Goal: Contribute content: Contribute content

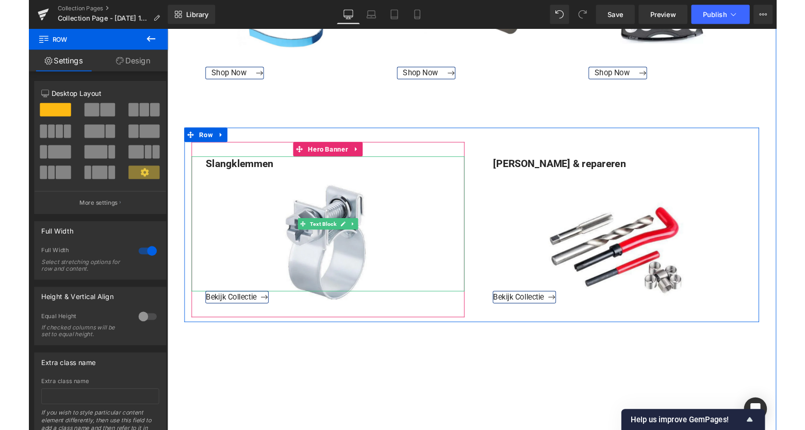
scroll to position [1240, 0]
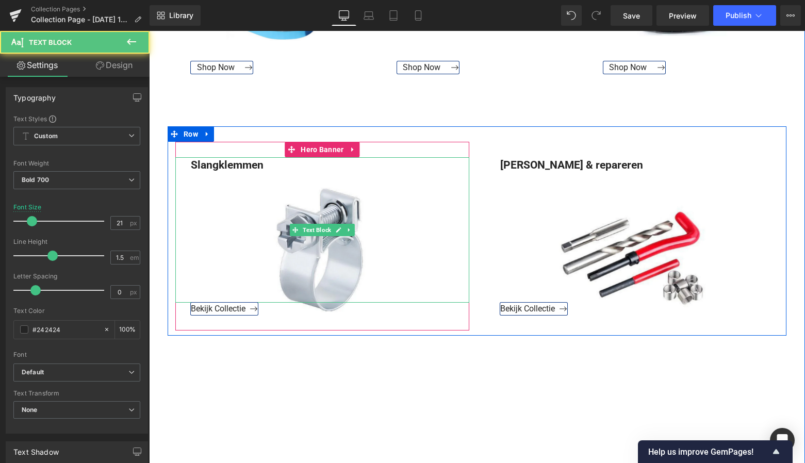
click at [328, 265] on div "Slangklemmen" at bounding box center [322, 230] width 294 height 146
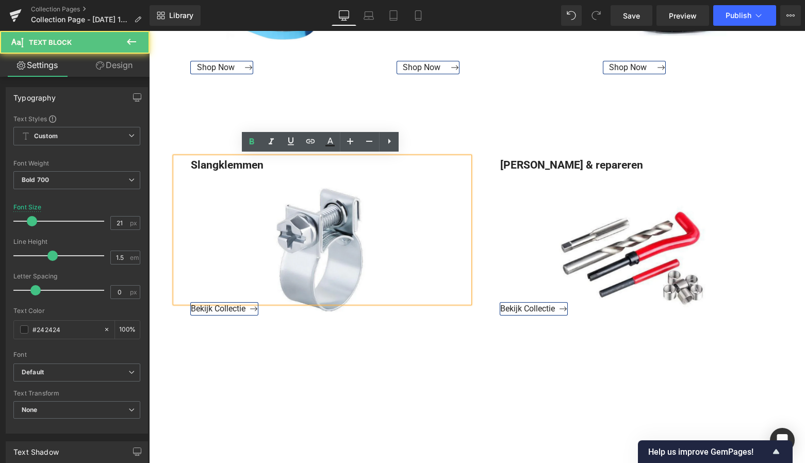
click at [325, 262] on div "Slangklemmen" at bounding box center [322, 230] width 294 height 146
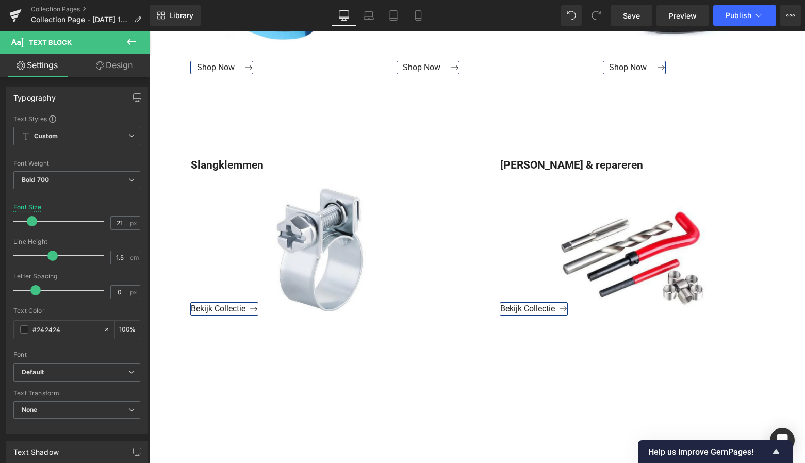
click at [135, 38] on icon at bounding box center [131, 42] width 12 height 12
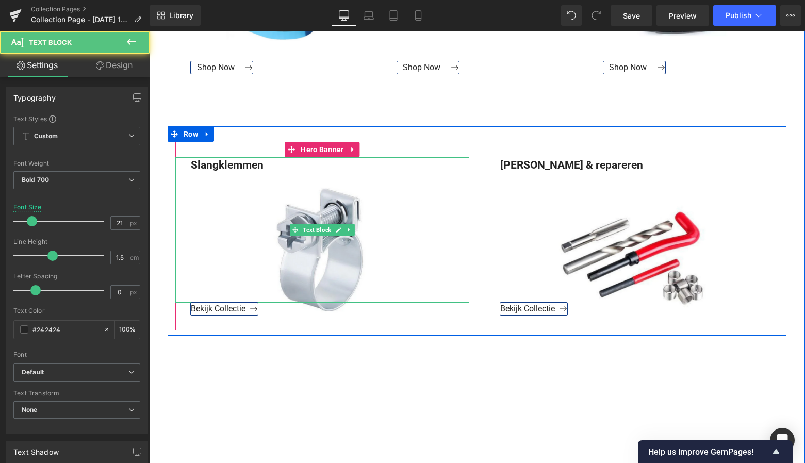
click at [321, 256] on div "Slangklemmen" at bounding box center [322, 230] width 294 height 146
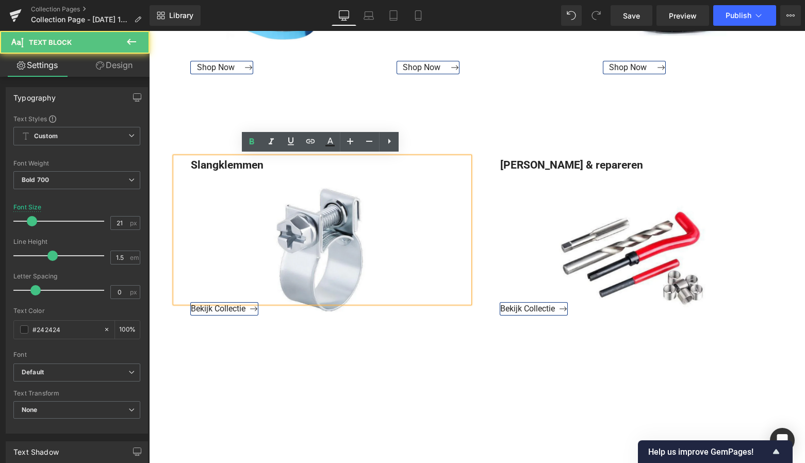
click at [326, 178] on div "Slangklemmen" at bounding box center [322, 230] width 294 height 146
click at [290, 262] on div "Slangklemmen" at bounding box center [322, 230] width 294 height 146
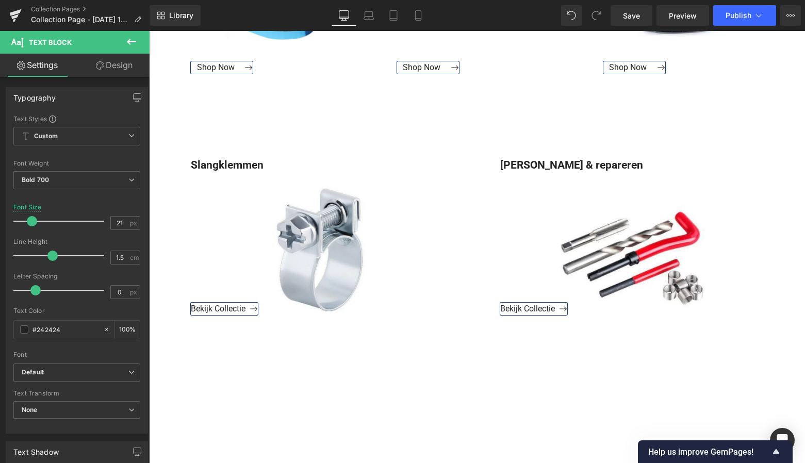
click at [132, 40] on icon at bounding box center [131, 42] width 12 height 12
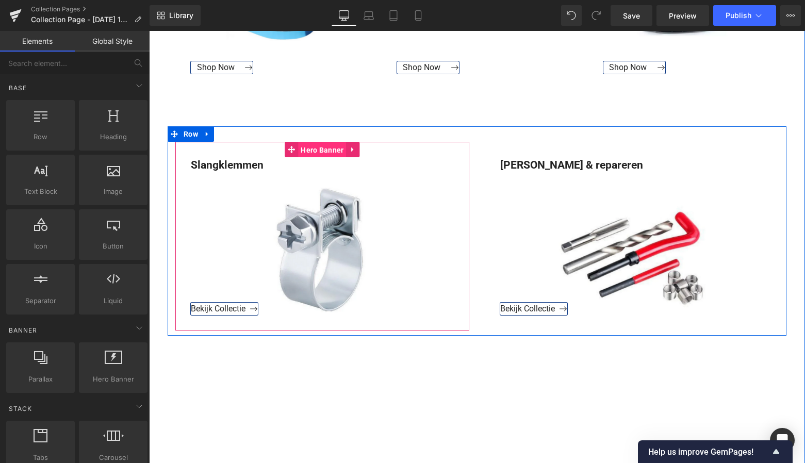
click at [326, 146] on span "Hero Banner" at bounding box center [322, 149] width 48 height 15
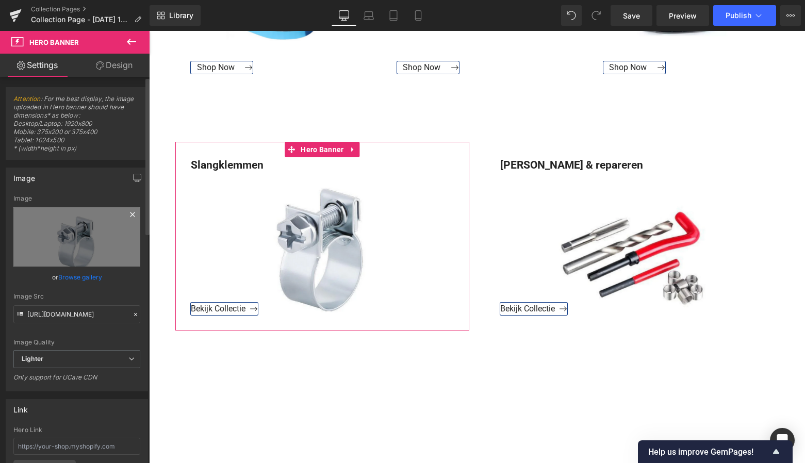
click at [130, 215] on icon at bounding box center [132, 214] width 5 height 5
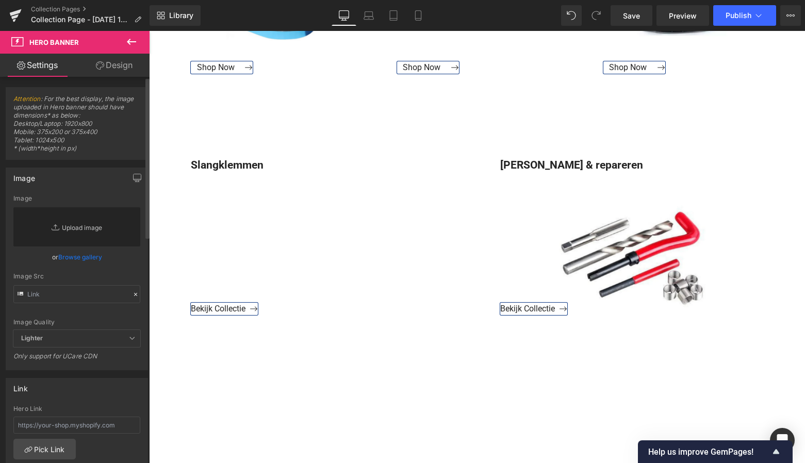
click at [85, 230] on link "Replace Image" at bounding box center [76, 226] width 127 height 39
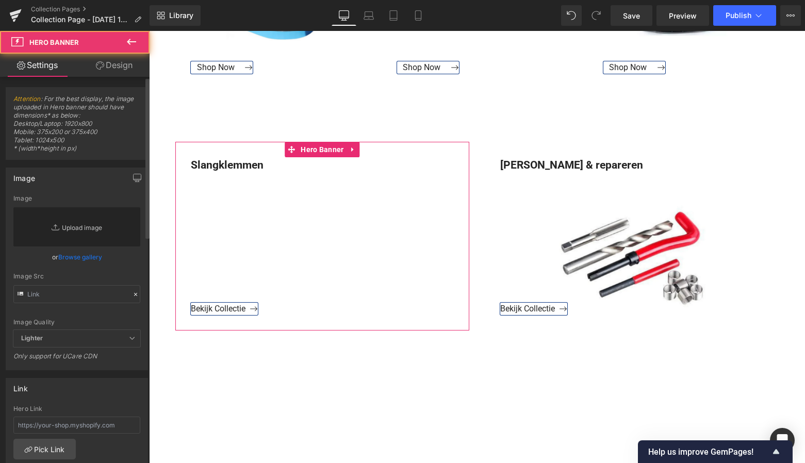
click at [86, 228] on link "Replace Image" at bounding box center [76, 226] width 127 height 39
type input "C:\fakepath\Groen Modern Doe-het-zelf Instagram Stories (800 x 800 px)-9.png"
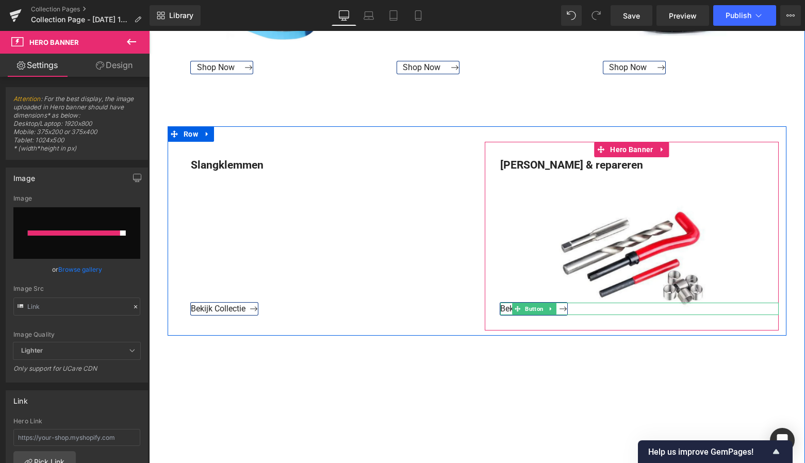
type input "https://ucarecdn.com/fd00a1fd-ee63-456c-9c9e-1448bf10651d/-/format/auto/-/previ…"
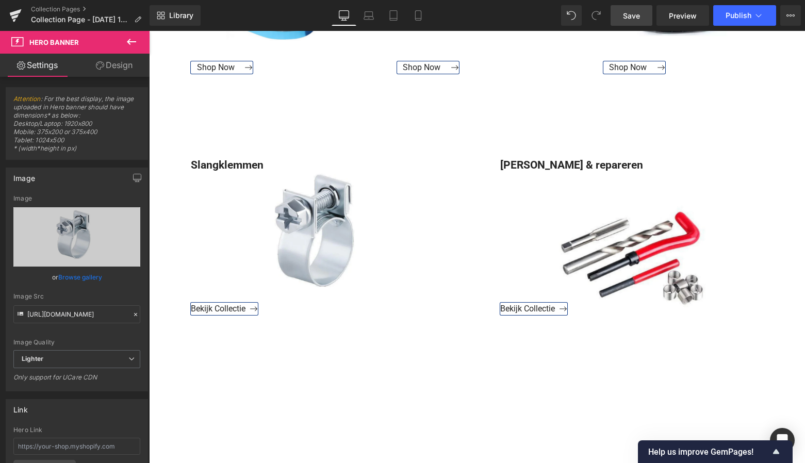
click at [638, 12] on span "Save" at bounding box center [631, 15] width 17 height 11
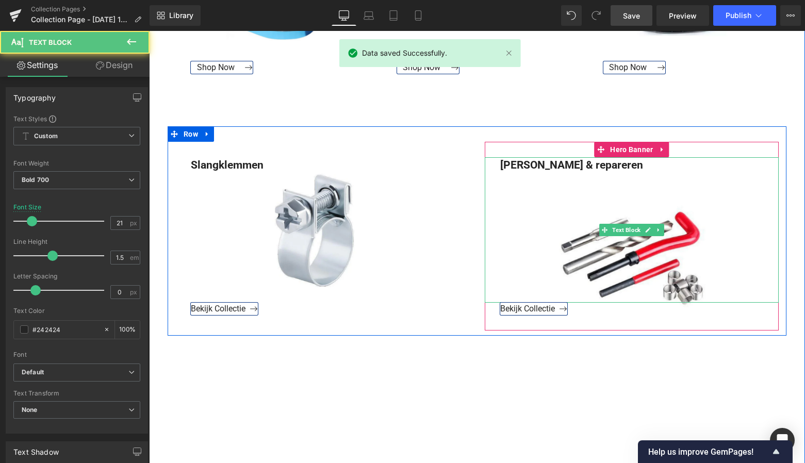
click at [615, 251] on div "Draadsnij & repareren" at bounding box center [632, 230] width 294 height 146
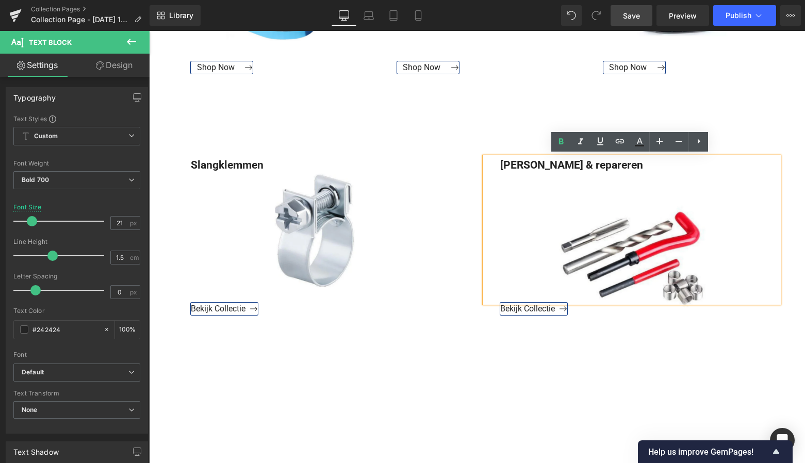
click at [615, 248] on div "Draadsnij & repareren" at bounding box center [632, 230] width 294 height 146
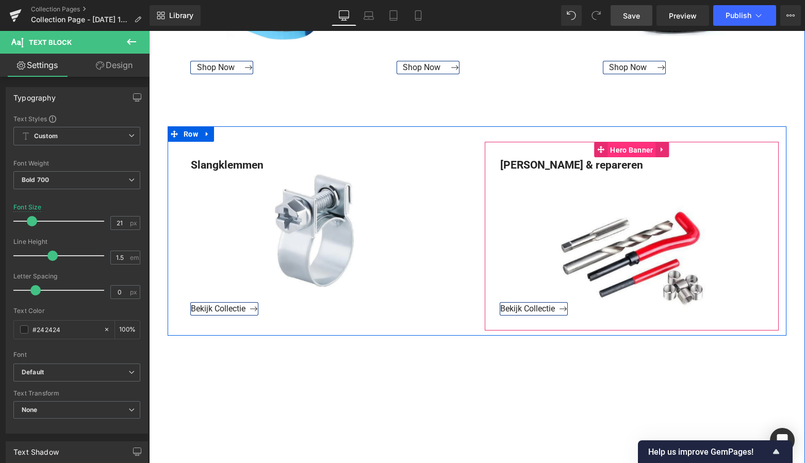
click at [636, 154] on span "Hero Banner" at bounding box center [632, 149] width 48 height 15
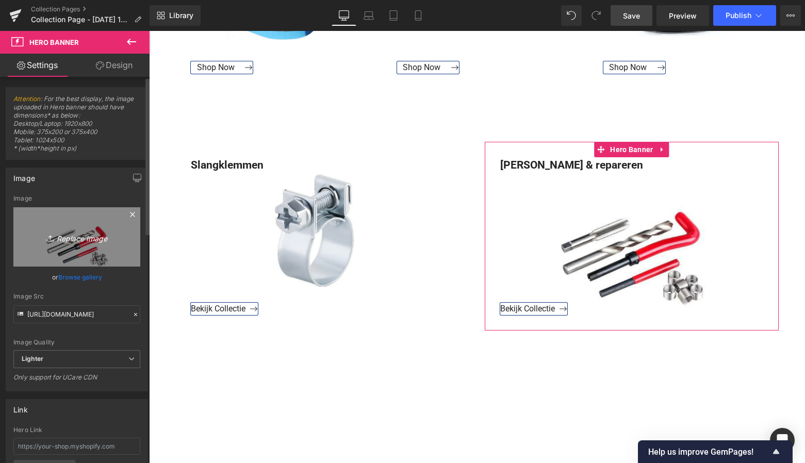
click at [89, 238] on icon "Replace Image" at bounding box center [77, 237] width 83 height 13
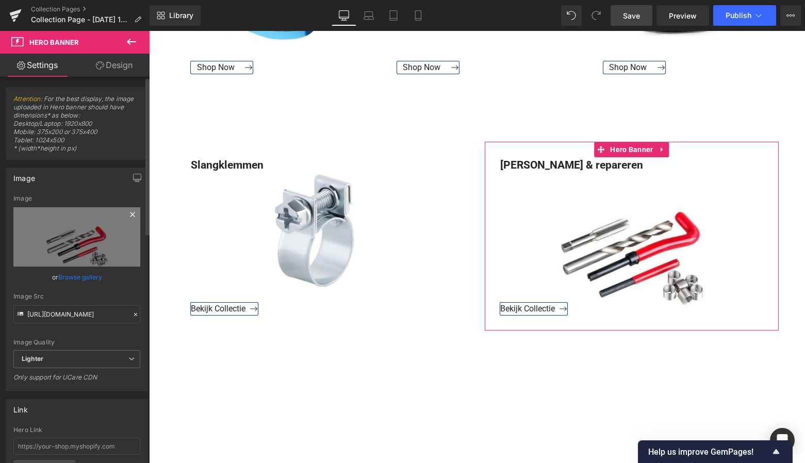
click at [134, 215] on icon at bounding box center [132, 214] width 12 height 12
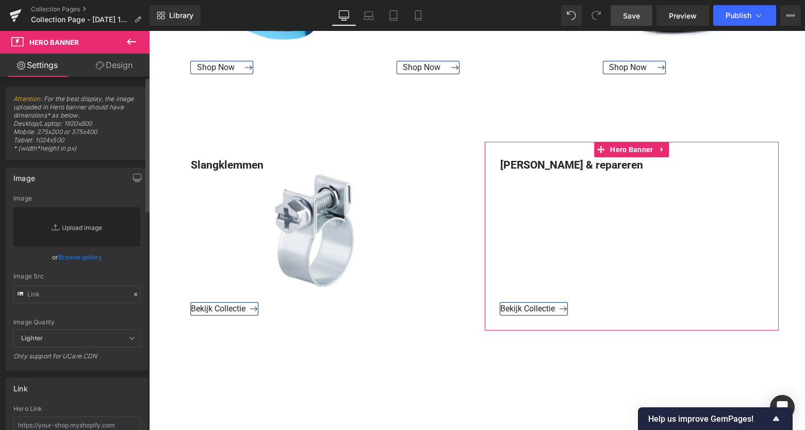
click at [84, 225] on link "Replace Image" at bounding box center [76, 226] width 127 height 39
type input "C:\fakepath\Groen Modern Doe-het-zelf Instagram Stories (800 x 800 px)-9 kopie.…"
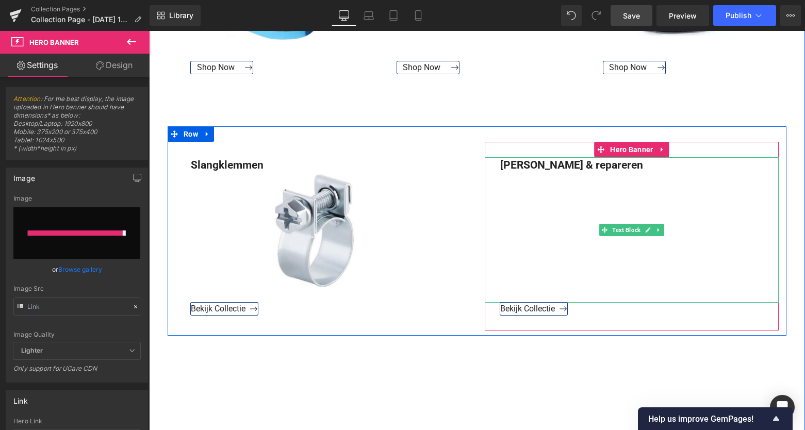
type input "https://ucarecdn.com/bc0c62f3-e887-4afb-98c2-d0f20ae4c578/-/format/auto/-/previ…"
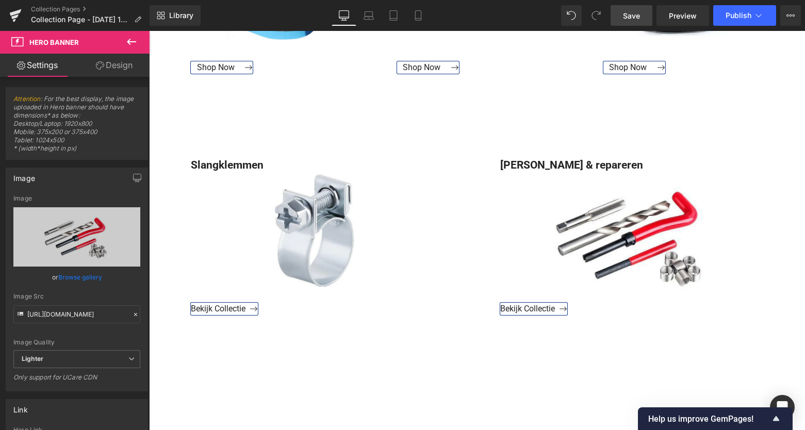
click at [639, 16] on span "Save" at bounding box center [631, 15] width 17 height 11
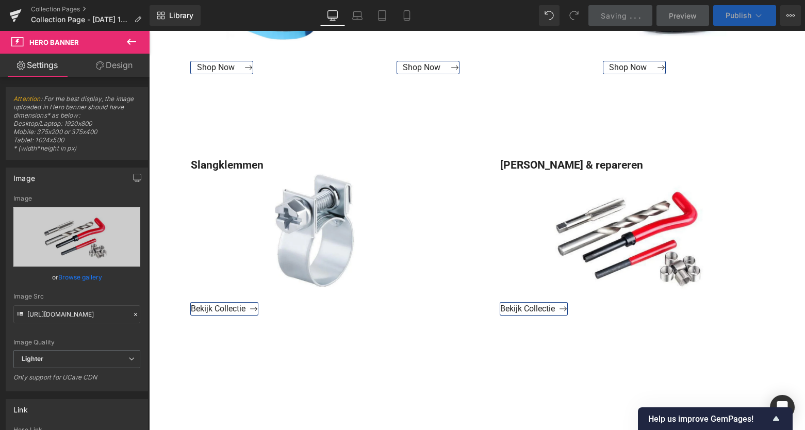
click at [746, 12] on span "Publish" at bounding box center [739, 15] width 26 height 8
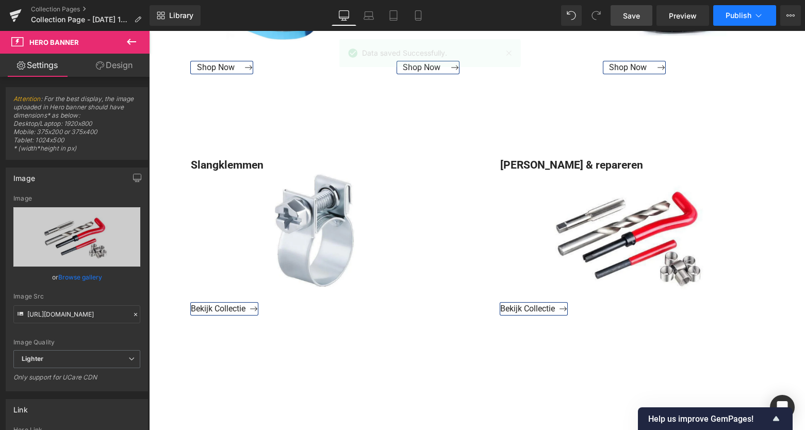
click at [746, 18] on span "Publish" at bounding box center [739, 15] width 26 height 8
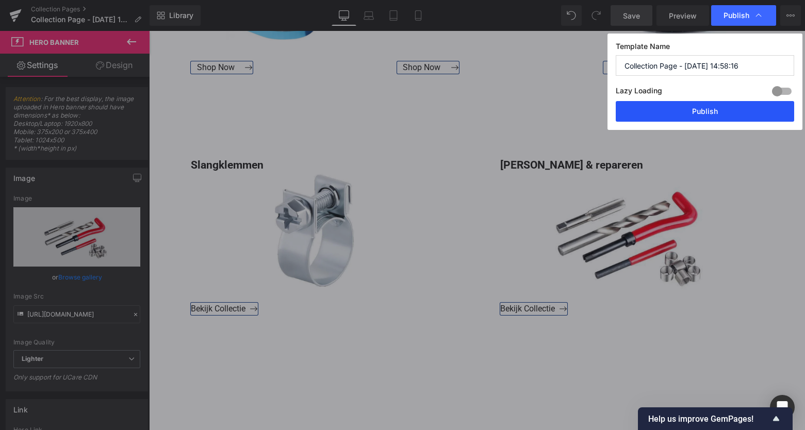
click at [708, 116] on button "Publish" at bounding box center [705, 111] width 179 height 21
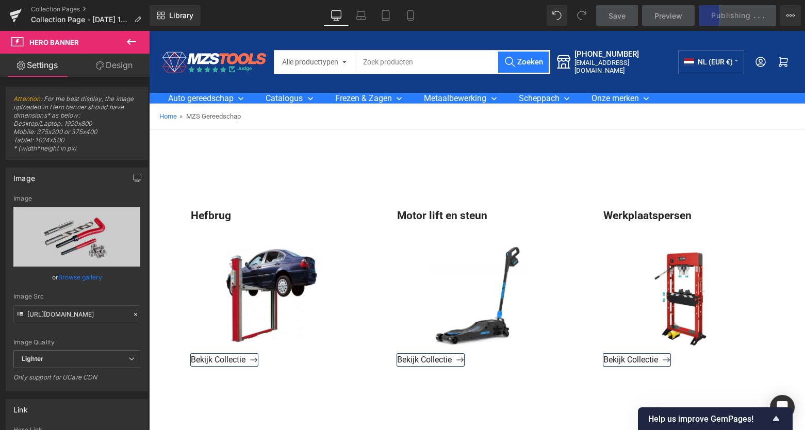
scroll to position [0, 0]
click at [677, 17] on span "Preview" at bounding box center [669, 15] width 28 height 11
click at [670, 14] on span "Preview" at bounding box center [669, 15] width 28 height 11
click at [614, 13] on span "Save" at bounding box center [617, 15] width 17 height 11
click at [726, 15] on div "Save Preview Publishing . . . Scheduled View Live Page View with current Templa…" at bounding box center [699, 15] width 214 height 21
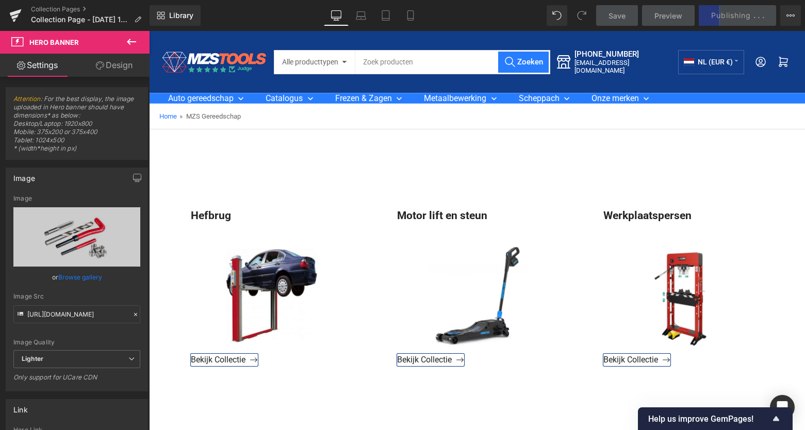
click at [617, 17] on span "Save" at bounding box center [617, 15] width 17 height 11
click at [755, 14] on div "Save Preview Publishing . . . Scheduled View Live Page View with current Templa…" at bounding box center [699, 15] width 214 height 21
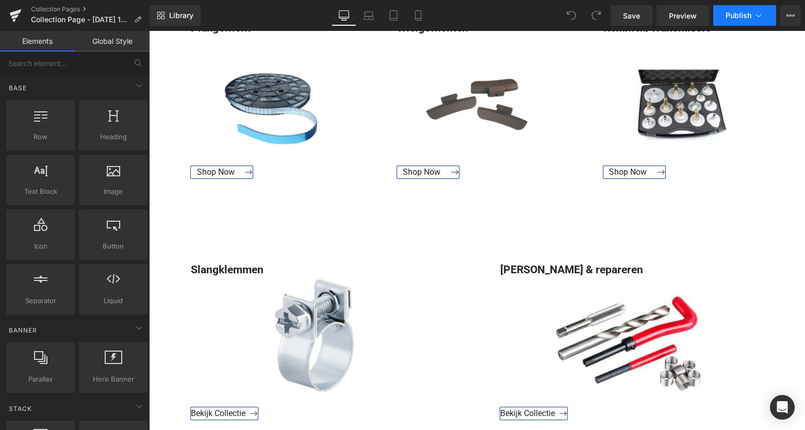
scroll to position [1134, 0]
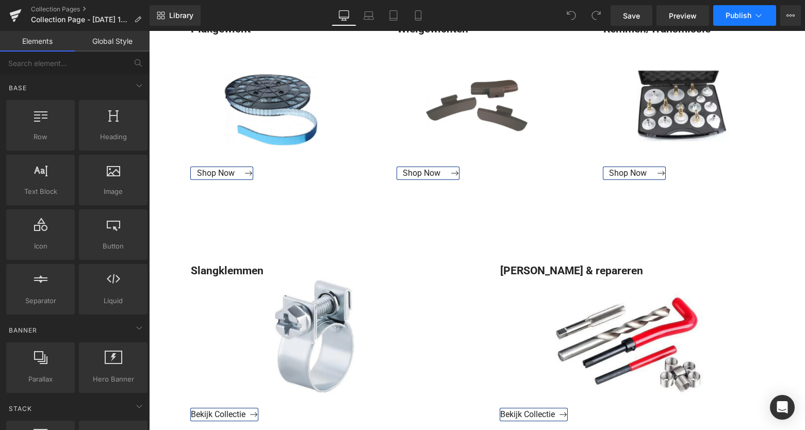
click at [749, 17] on span "Publish" at bounding box center [739, 15] width 26 height 8
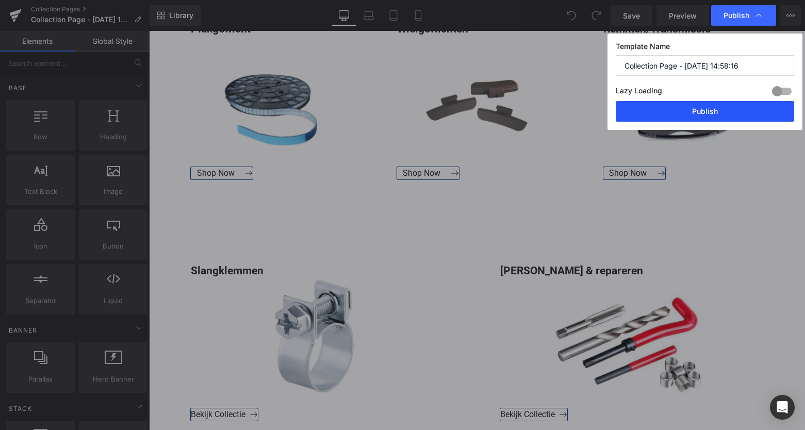
click at [700, 114] on button "Publish" at bounding box center [705, 111] width 179 height 21
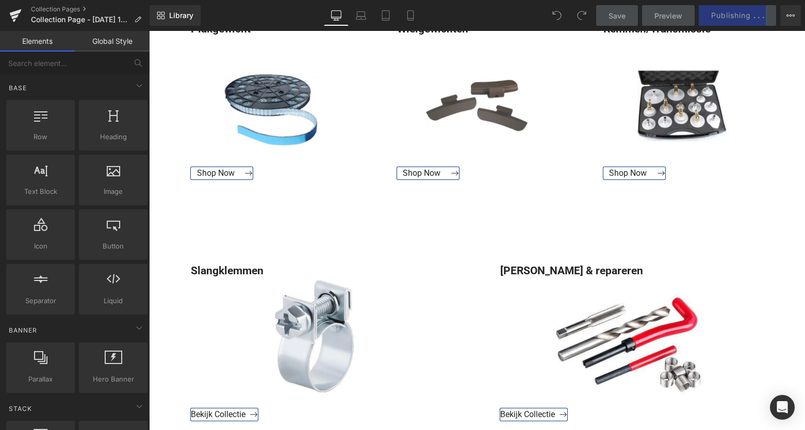
click at [670, 10] on span "Preview" at bounding box center [669, 15] width 28 height 11
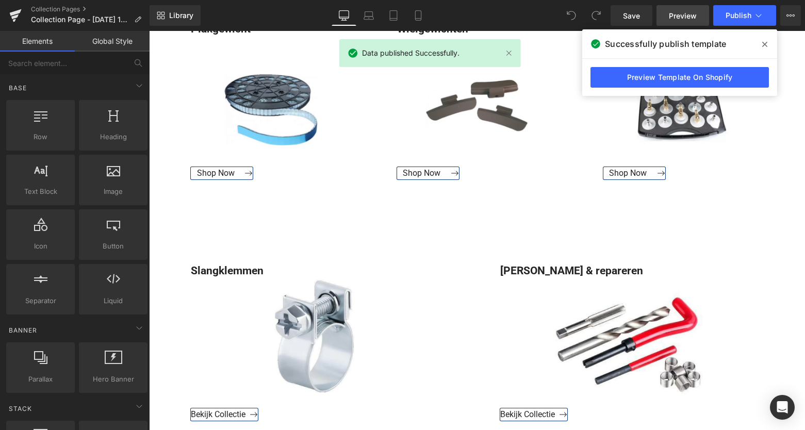
click at [676, 13] on span "Preview" at bounding box center [683, 15] width 28 height 11
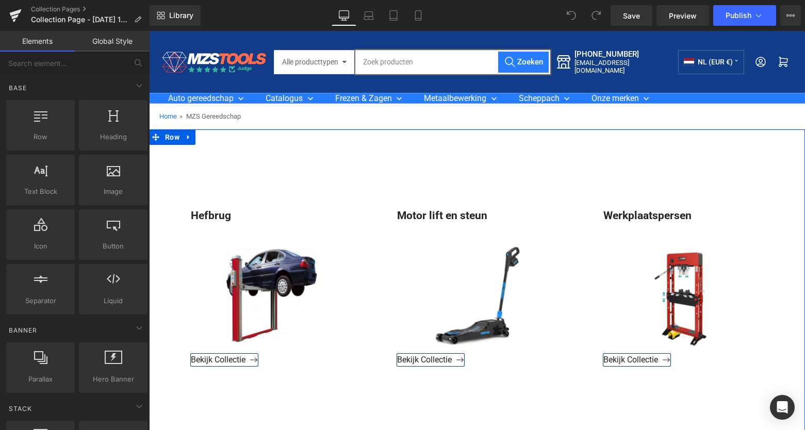
scroll to position [0, 0]
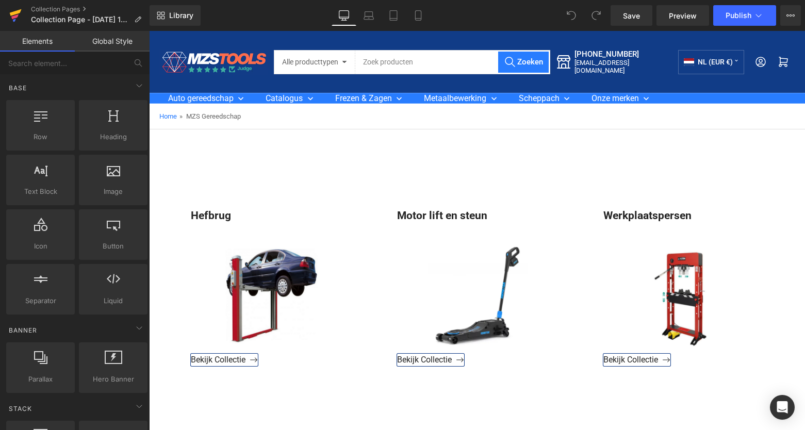
click at [19, 9] on icon at bounding box center [15, 16] width 12 height 26
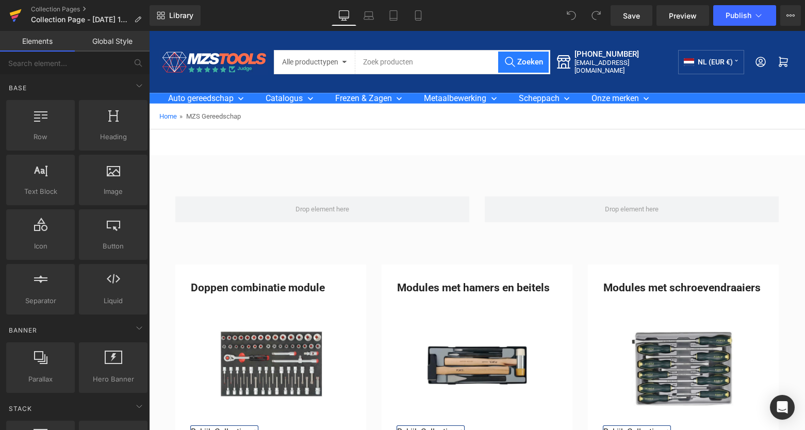
click at [16, 10] on icon at bounding box center [15, 16] width 12 height 26
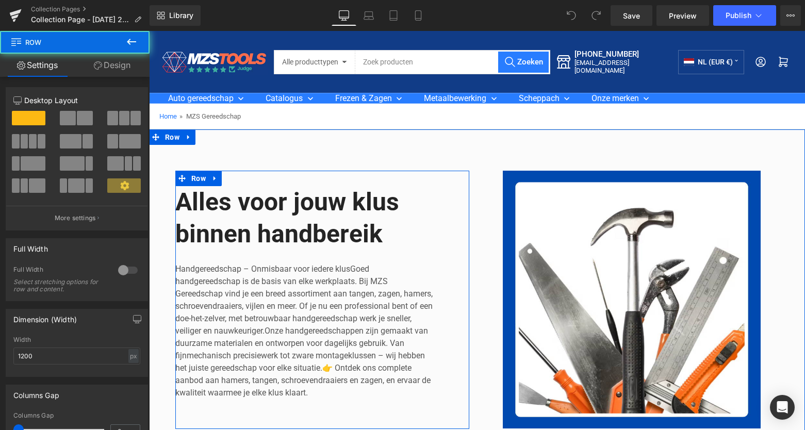
click at [279, 185] on div "Alles voor jouw klus binnen handbereik Heading Handgereedschap – Onmisbaar voor…" at bounding box center [322, 300] width 294 height 259
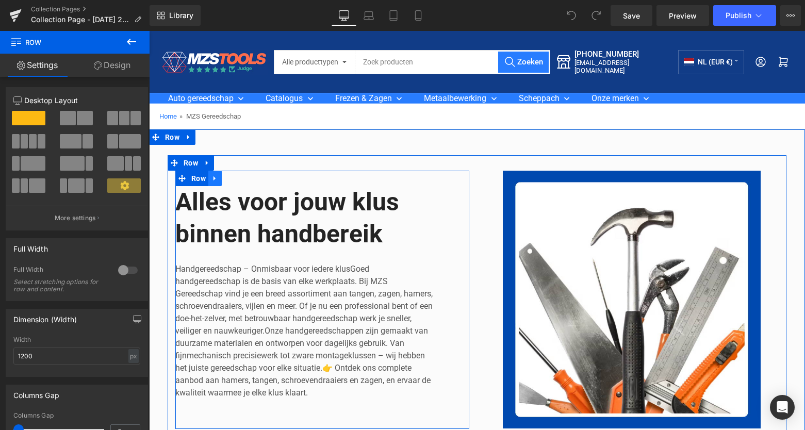
click at [212, 177] on icon at bounding box center [215, 179] width 7 height 8
click at [240, 177] on icon at bounding box center [241, 178] width 7 height 7
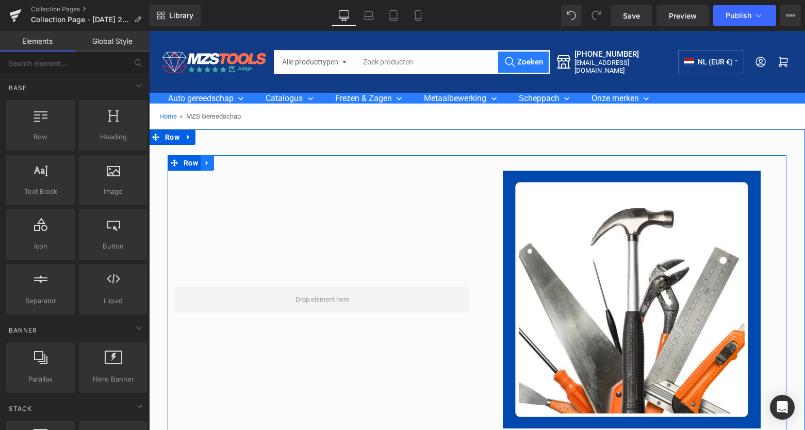
click at [206, 163] on icon at bounding box center [207, 163] width 2 height 5
click at [231, 163] on icon at bounding box center [234, 162] width 7 height 7
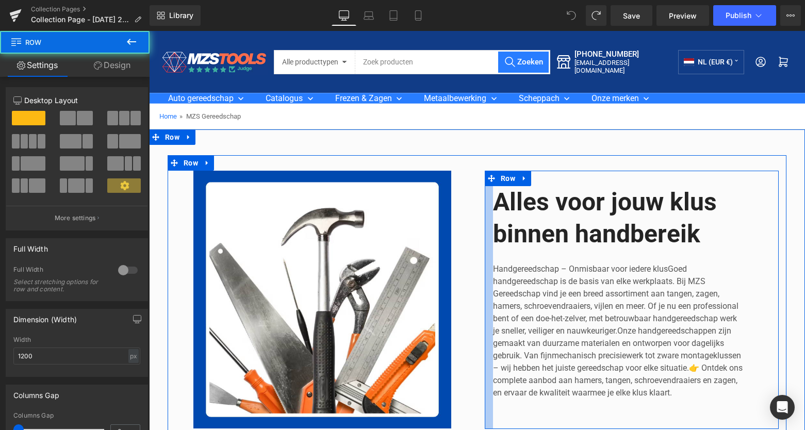
drag, startPoint x: 492, startPoint y: 267, endPoint x: 497, endPoint y: 268, distance: 5.7
click at [499, 268] on div "Alles voor jouw klus binnen handbereik Heading Handgereedschap – Onmisbaar voor…" at bounding box center [632, 300] width 294 height 259
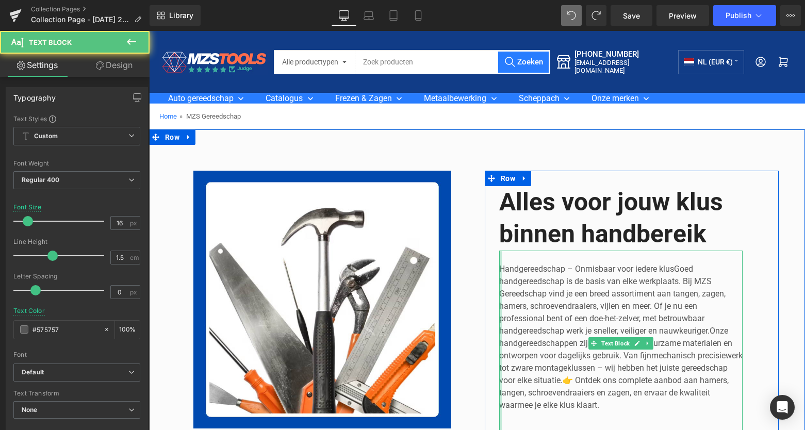
drag, startPoint x: 499, startPoint y: 267, endPoint x: 508, endPoint y: 268, distance: 8.3
click at [508, 268] on div "Handgereedschap – Onmisbaar voor iedere klusGoed handgereedschap is de basis va…" at bounding box center [621, 344] width 244 height 186
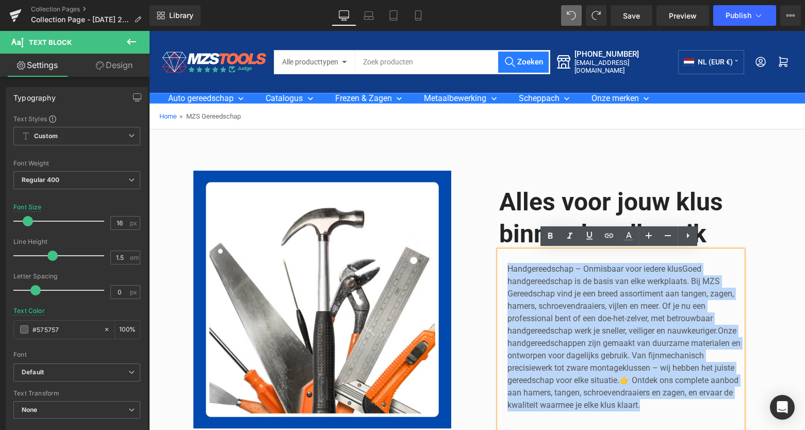
drag, startPoint x: 644, startPoint y: 408, endPoint x: 507, endPoint y: 261, distance: 201.2
click at [503, 259] on div "Handgereedschap – Onmisbaar voor iedere klusGoed handgereedschap is de basis va…" at bounding box center [621, 344] width 244 height 186
copy p "Handgereedschap – Onmisbaar voor iedere klusGoed handgereedschap is de basis va…"
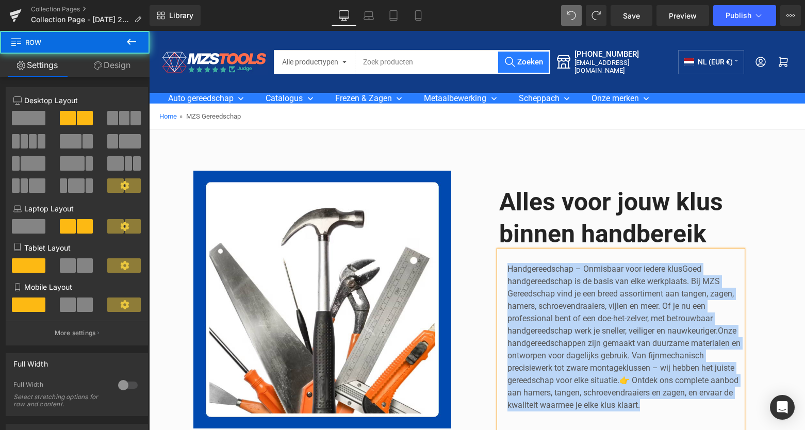
click at [288, 158] on div "Image Alles voor jouw klus binnen handbereik Heading Handgereedschap – Onmisbaa…" at bounding box center [477, 301] width 619 height 292
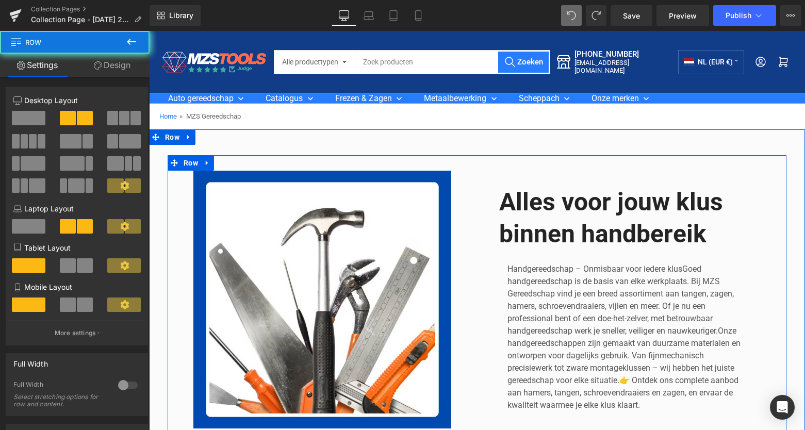
drag, startPoint x: 508, startPoint y: 169, endPoint x: 544, endPoint y: 181, distance: 38.5
click at [508, 169] on div "Image Alles voor jouw klus binnen handbereik Heading Handgereedschap – Onmisbaa…" at bounding box center [477, 301] width 619 height 292
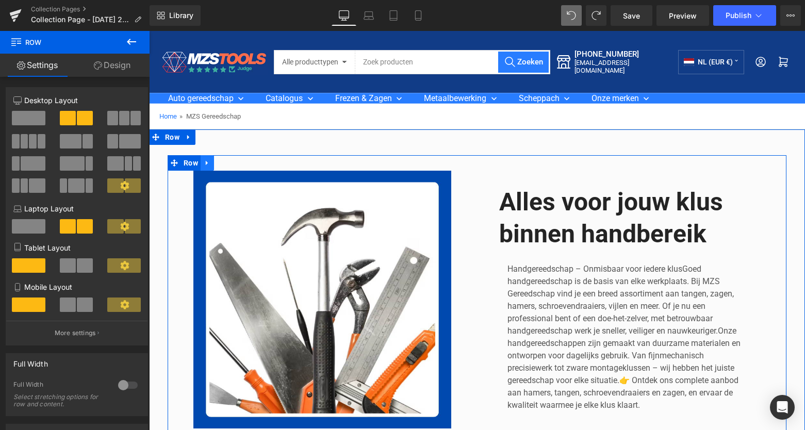
click at [206, 163] on icon at bounding box center [207, 163] width 2 height 5
click at [236, 163] on link at bounding box center [234, 162] width 13 height 15
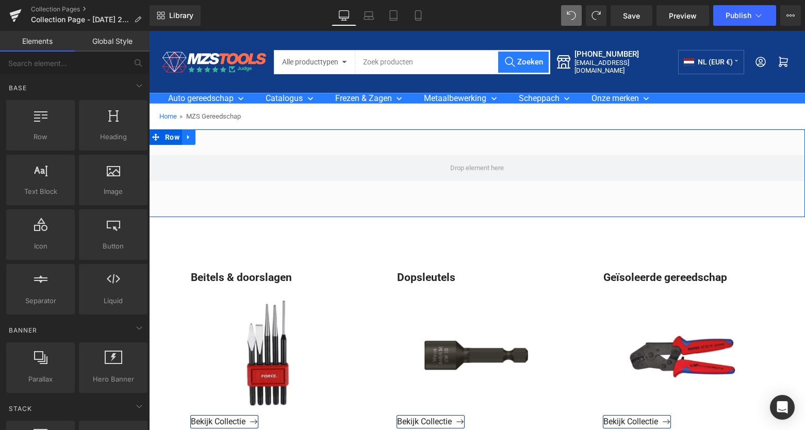
click at [187, 137] on icon at bounding box center [188, 137] width 2 height 5
click at [213, 136] on icon at bounding box center [215, 138] width 7 height 8
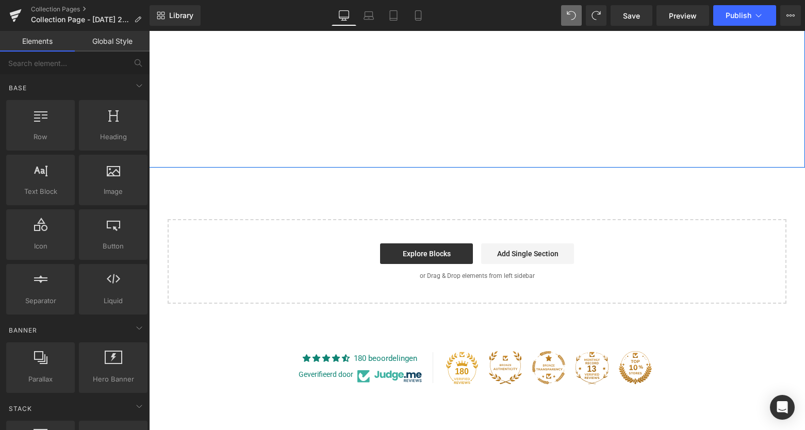
scroll to position [2884, 0]
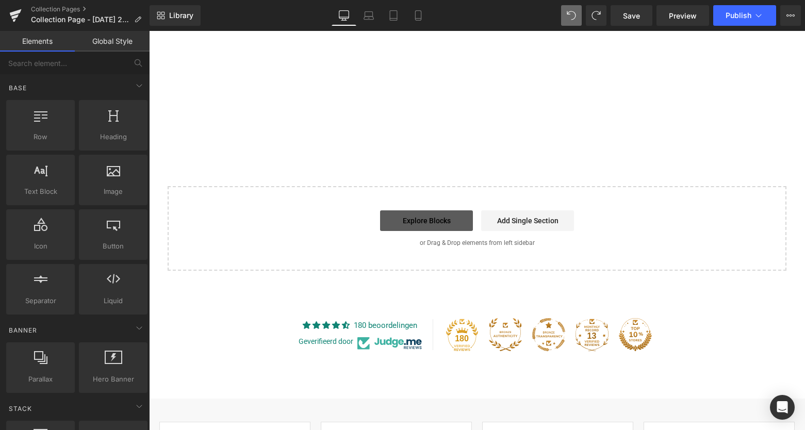
click at [429, 222] on link "Explore Blocks" at bounding box center [426, 221] width 93 height 21
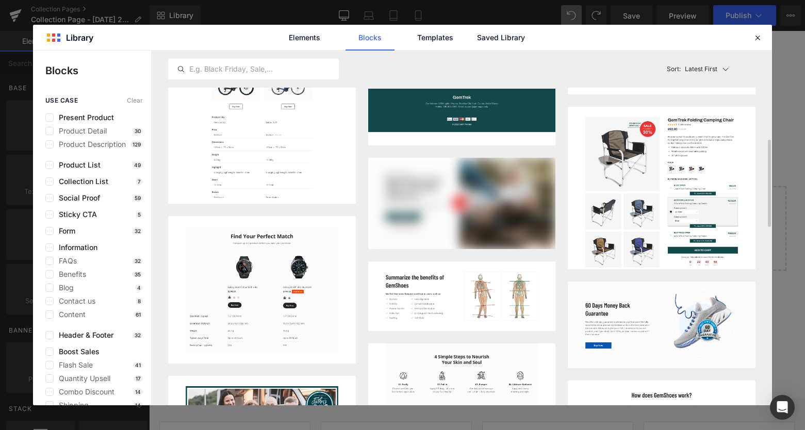
scroll to position [364, 0]
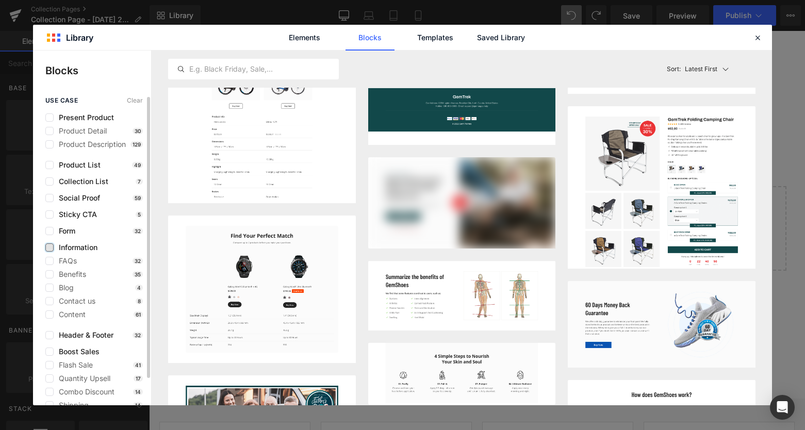
click at [50, 248] on label at bounding box center [49, 248] width 8 height 8
click at [50, 248] on input "checkbox" at bounding box center [50, 248] width 0 height 0
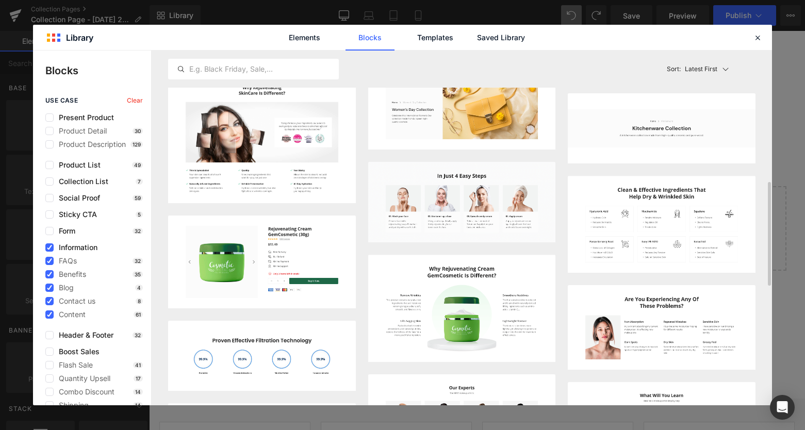
scroll to position [452, 0]
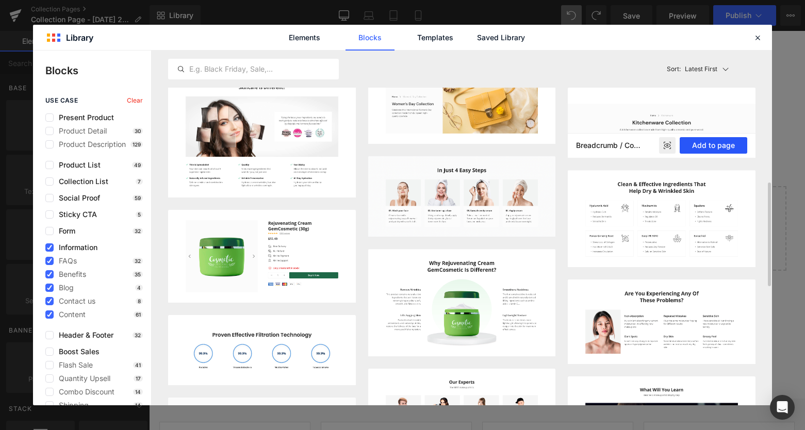
click at [723, 144] on button "Add to page" at bounding box center [714, 145] width 68 height 17
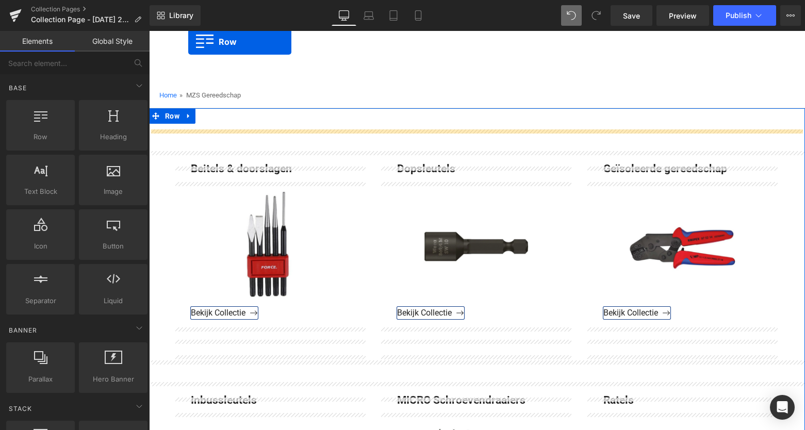
scroll to position [0, 0]
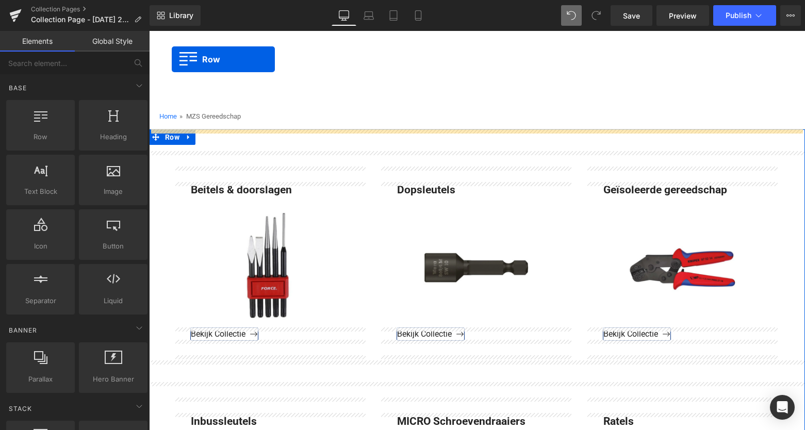
drag, startPoint x: 153, startPoint y: 134, endPoint x: 172, endPoint y: 59, distance: 77.1
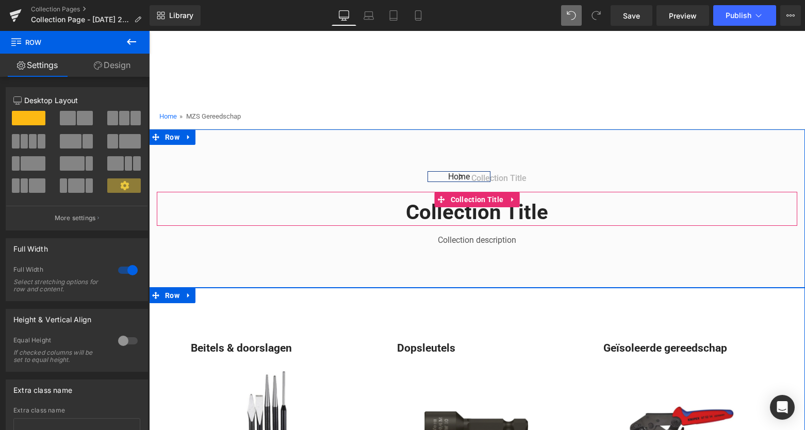
click at [489, 215] on h1 "Collection title" at bounding box center [477, 212] width 641 height 27
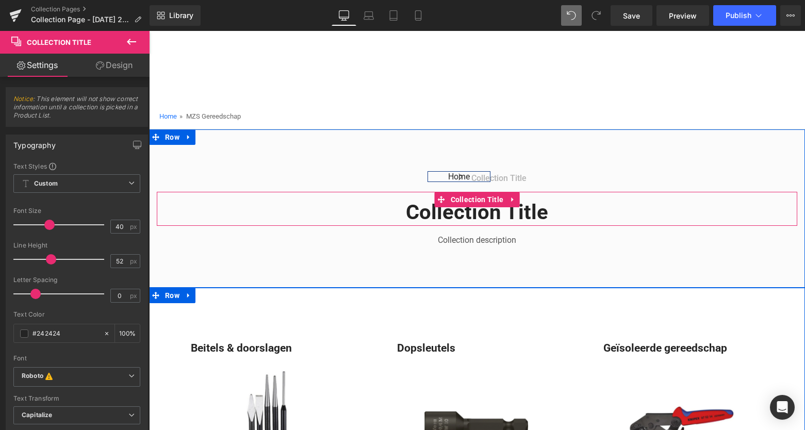
click at [547, 213] on h1 "Collection title" at bounding box center [477, 212] width 641 height 27
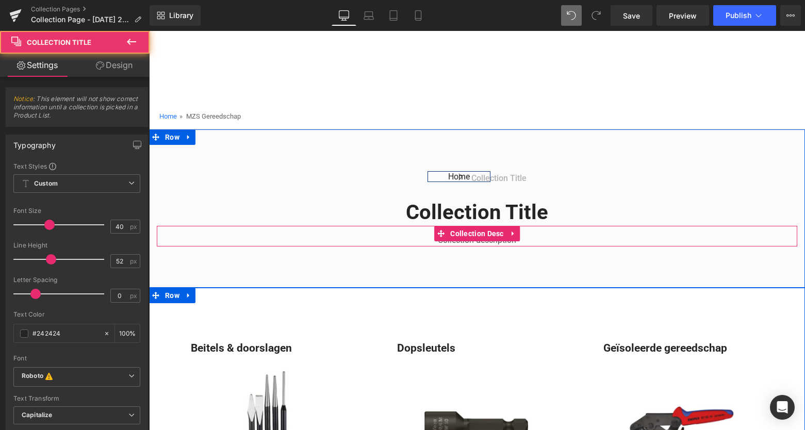
click at [526, 234] on div "Collection description" at bounding box center [477, 240] width 641 height 12
click at [523, 235] on div "Collection description" at bounding box center [477, 240] width 641 height 12
click at [526, 234] on div "Collection description" at bounding box center [477, 240] width 641 height 12
click at [525, 234] on div "Collection description" at bounding box center [477, 240] width 641 height 12
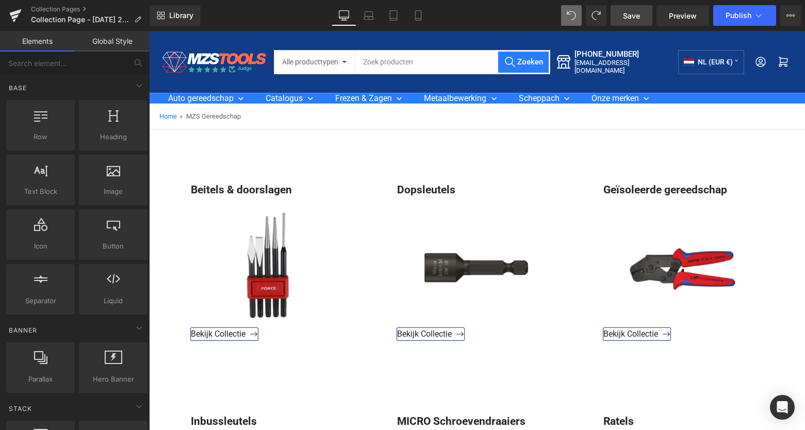
click at [632, 15] on span "Save" at bounding box center [631, 15] width 17 height 11
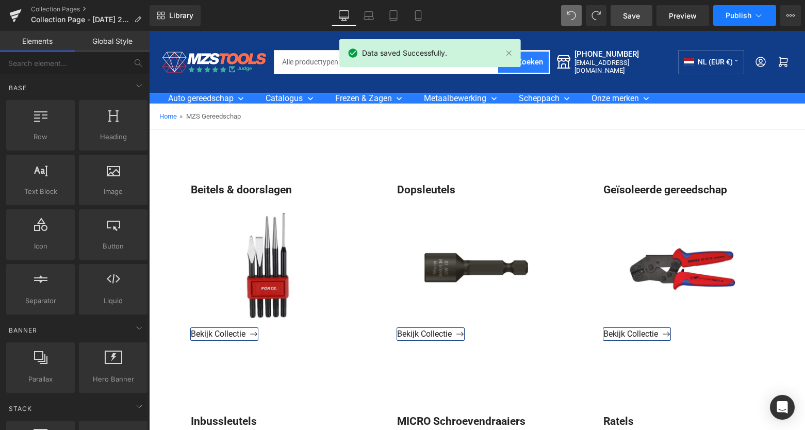
click at [747, 14] on span "Publish" at bounding box center [739, 15] width 26 height 8
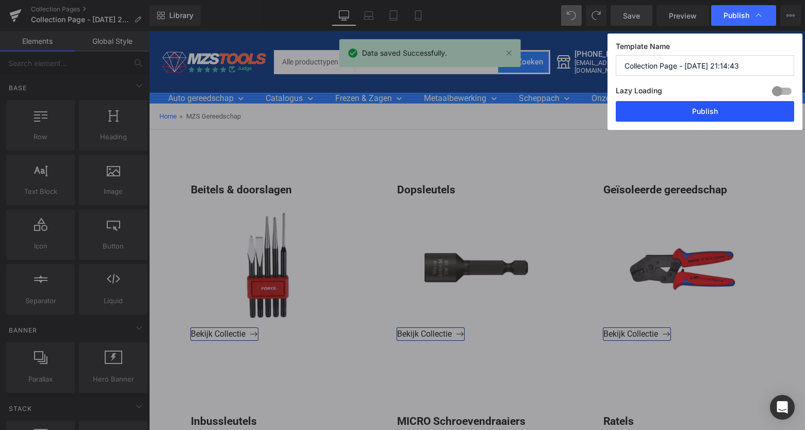
click at [715, 113] on button "Publish" at bounding box center [705, 111] width 179 height 21
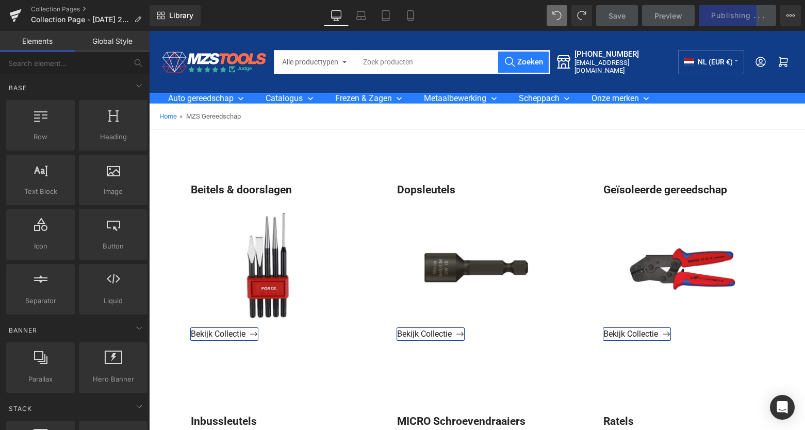
click at [675, 19] on span "Preview" at bounding box center [669, 15] width 28 height 11
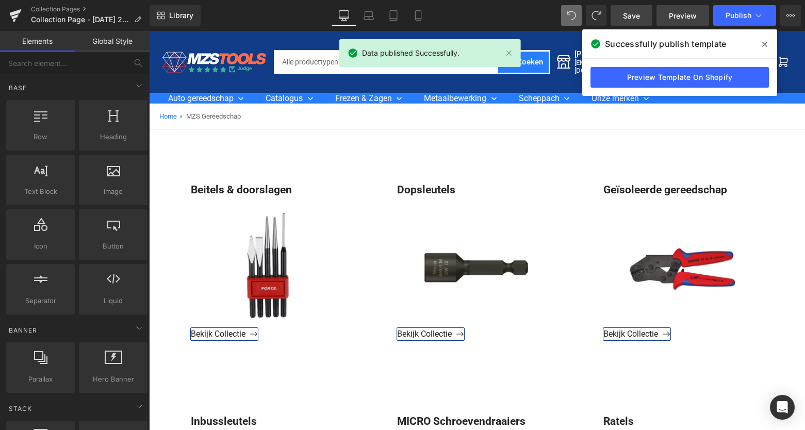
click at [671, 7] on link "Preview" at bounding box center [683, 15] width 53 height 21
